Goal: Find specific page/section: Find specific page/section

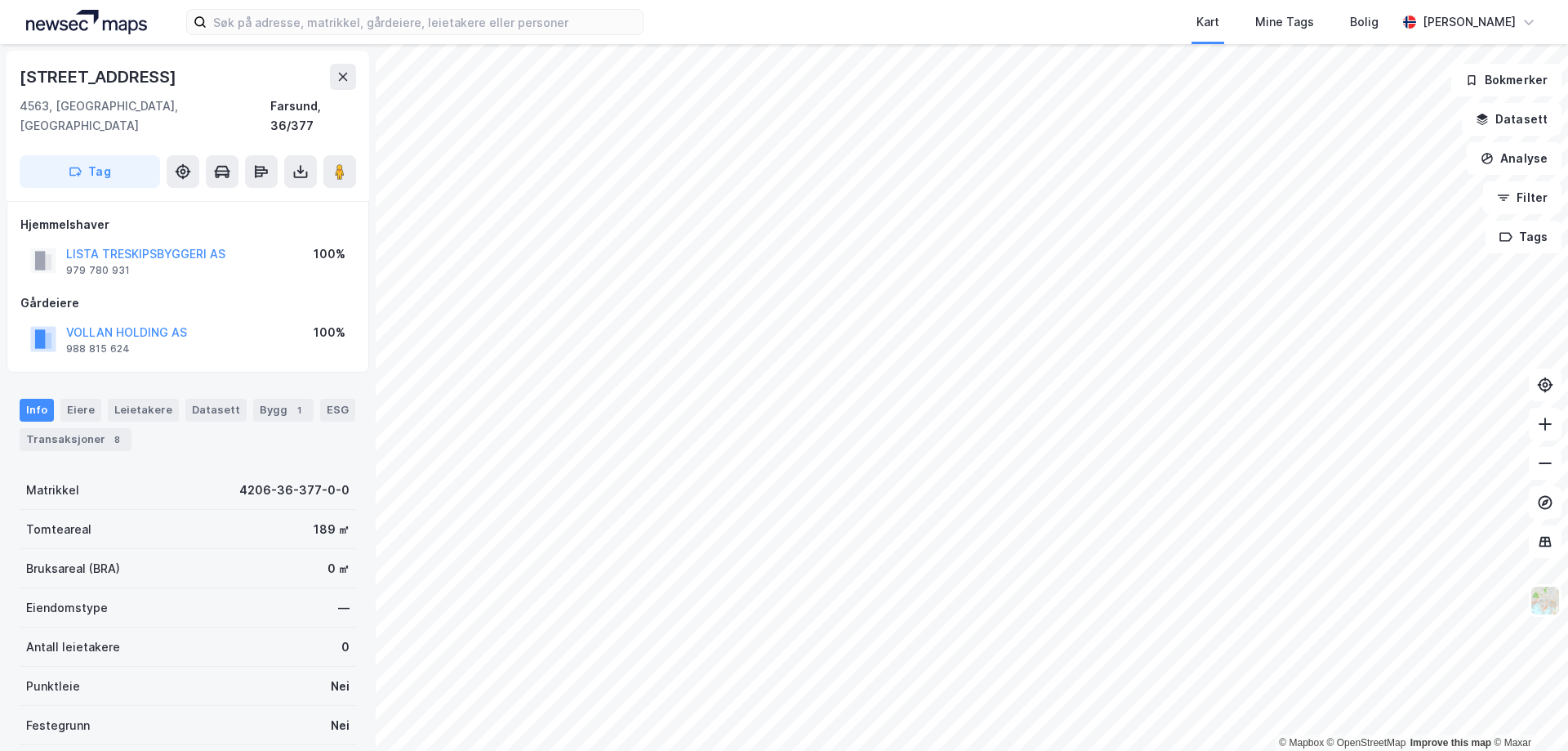
click at [422, 35] on div "Kart Mine Tags Bolig [PERSON_NAME]" at bounding box center [784, 22] width 1568 height 44
click at [438, 20] on input at bounding box center [424, 22] width 436 height 25
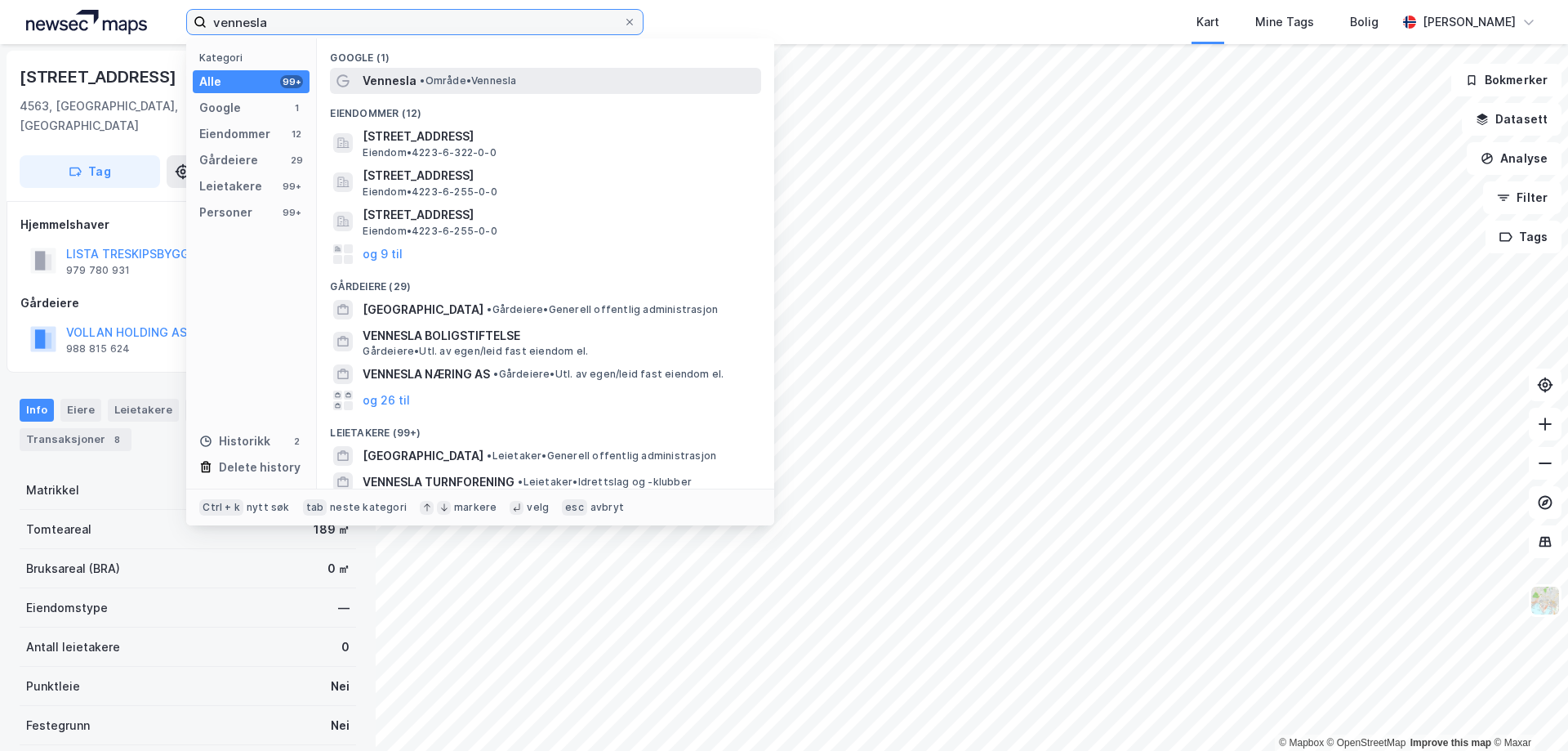
type input "vennesla"
click at [377, 80] on span "Vennesla" at bounding box center [389, 80] width 53 height 19
